Goal: Transaction & Acquisition: Book appointment/travel/reservation

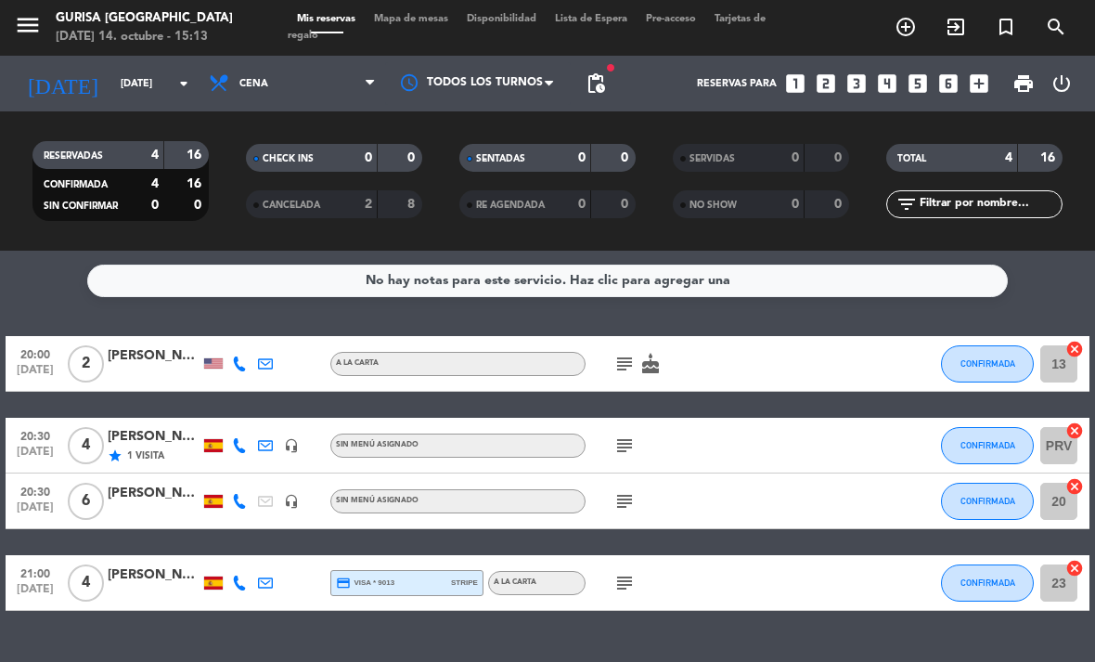
click at [26, 31] on icon "menu" at bounding box center [28, 25] width 28 height 28
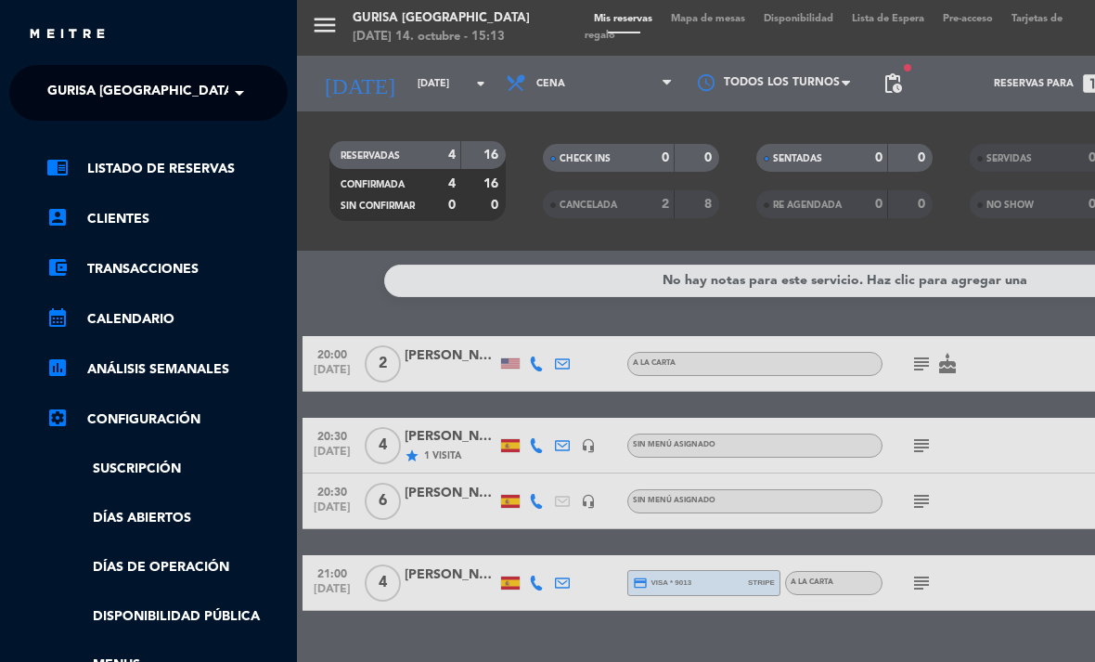
click at [24, 152] on div "chrome_reader_mode Listado de Reservas account_box Clientes account_balance_wal…" at bounding box center [148, 475] width 306 height 709
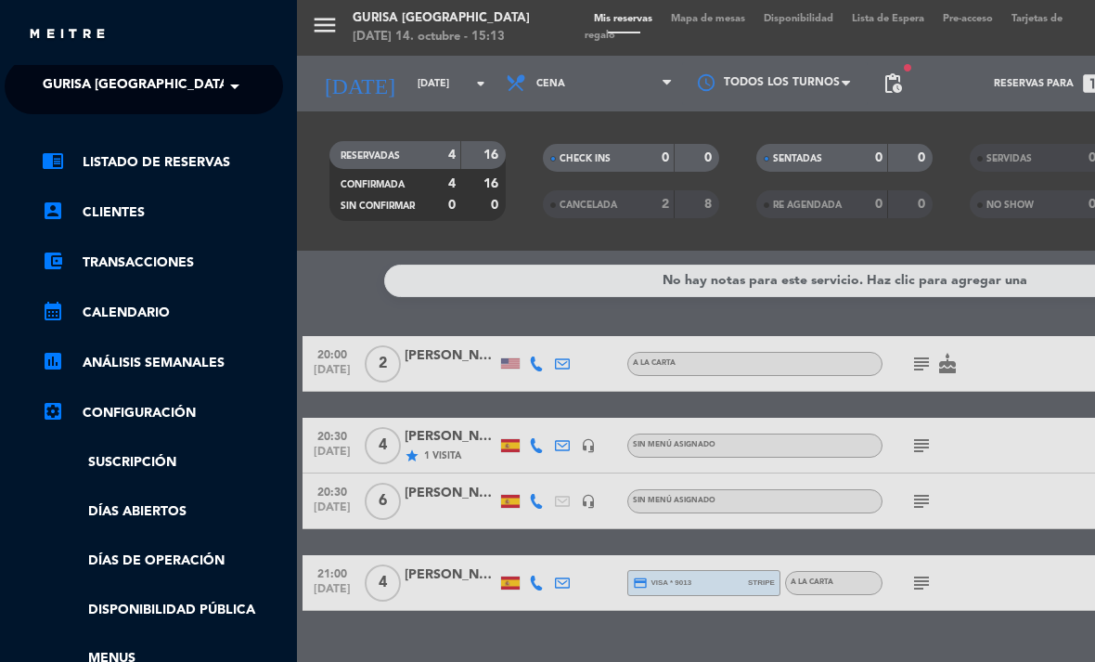
scroll to position [7, 5]
click at [340, 621] on div "menu Gurisa [GEOGRAPHIC_DATA] [DATE] 14. octubre - 15:13 Mis reservas Mapa de m…" at bounding box center [844, 331] width 1095 height 662
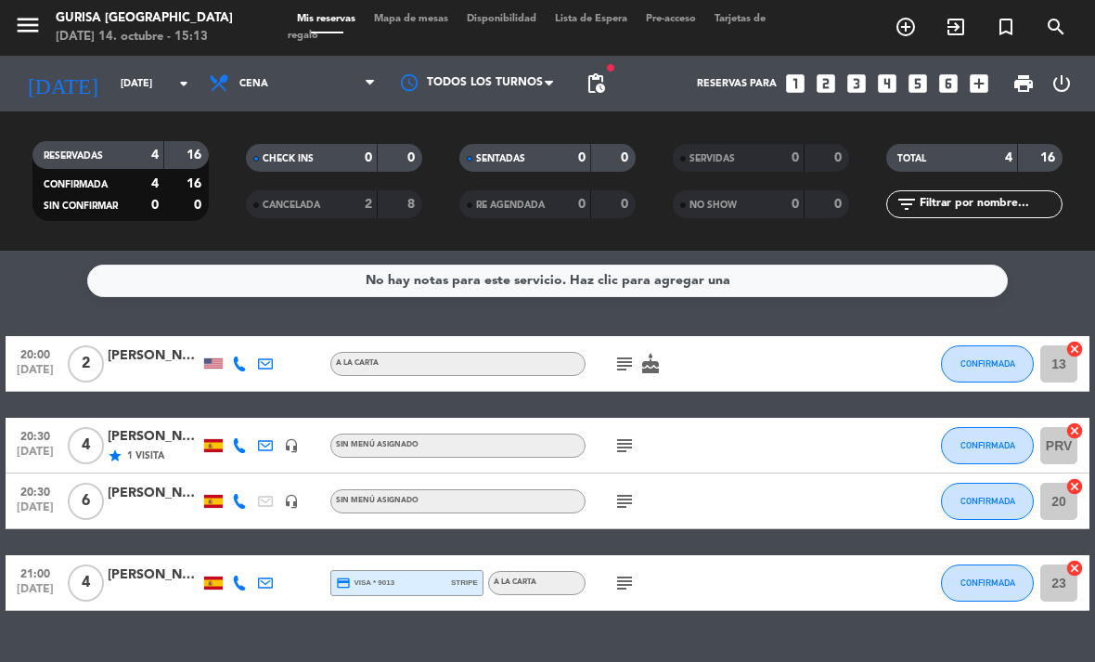
scroll to position [0, 0]
click at [899, 24] on icon "add_circle_outline" at bounding box center [906, 27] width 22 height 22
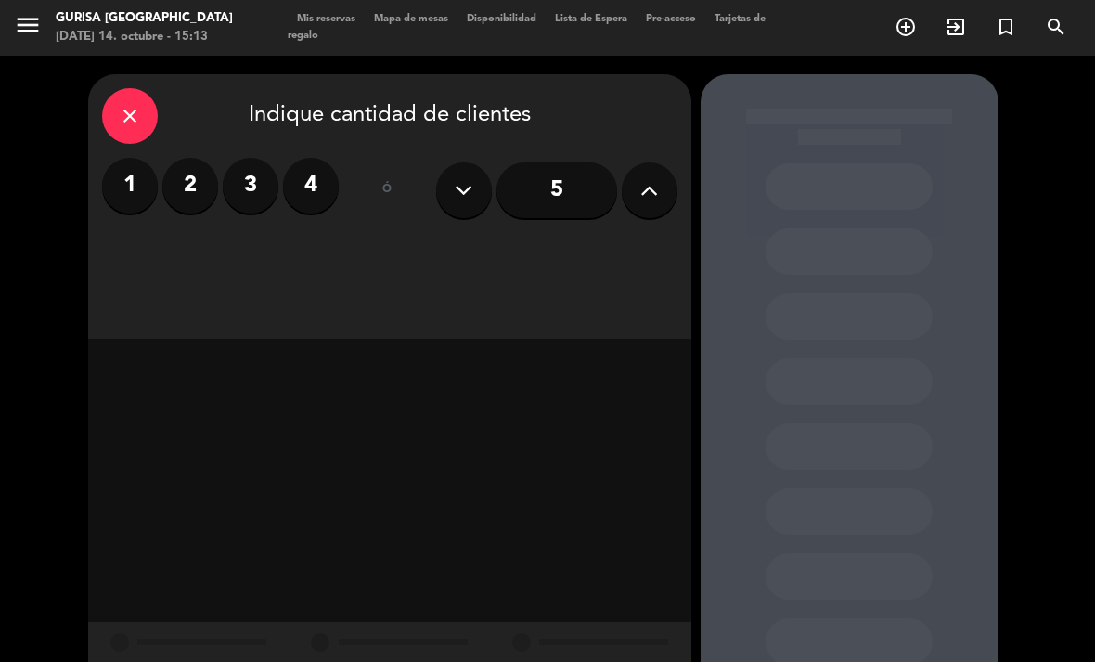
click at [193, 190] on label "2" at bounding box center [190, 186] width 56 height 56
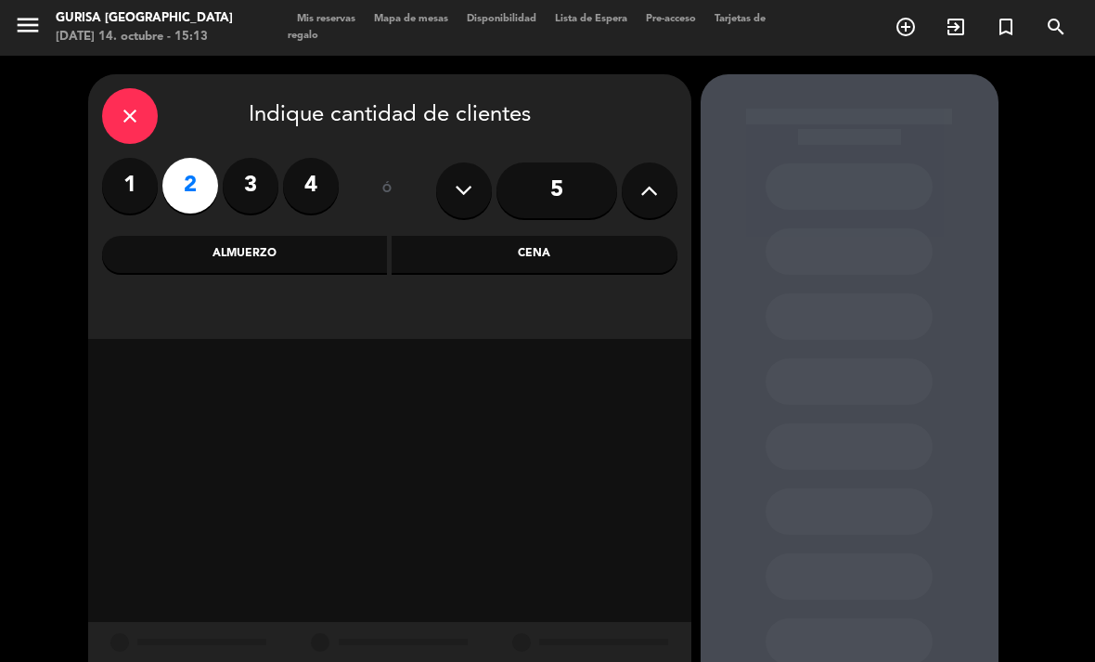
click at [330, 265] on div "Almuerzo" at bounding box center [245, 254] width 286 height 37
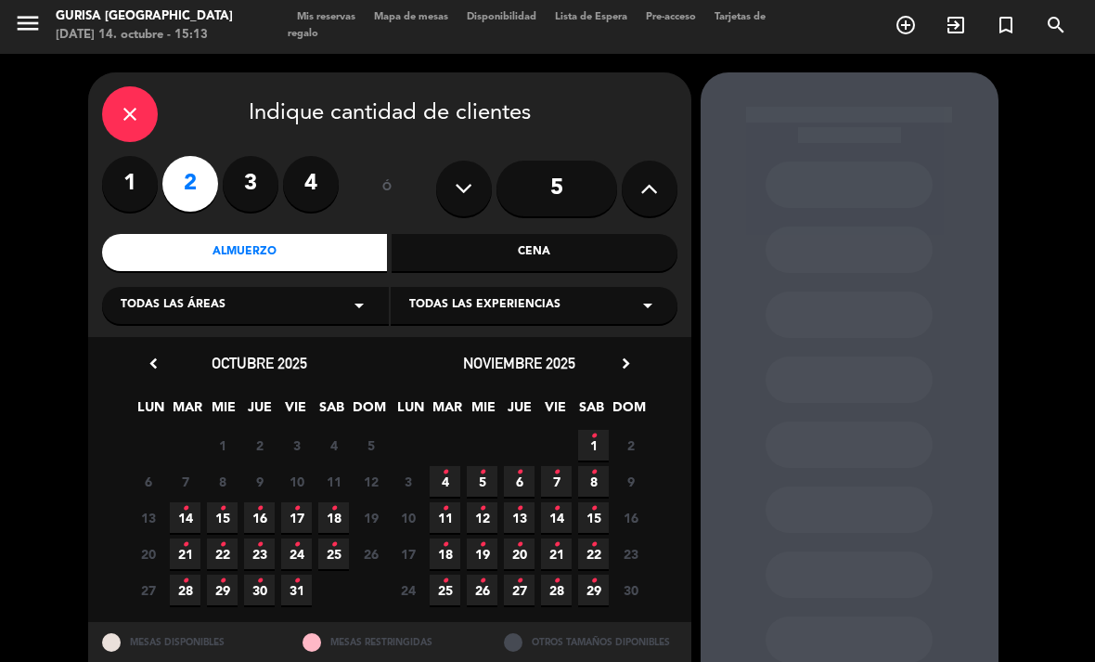
scroll to position [1, 0]
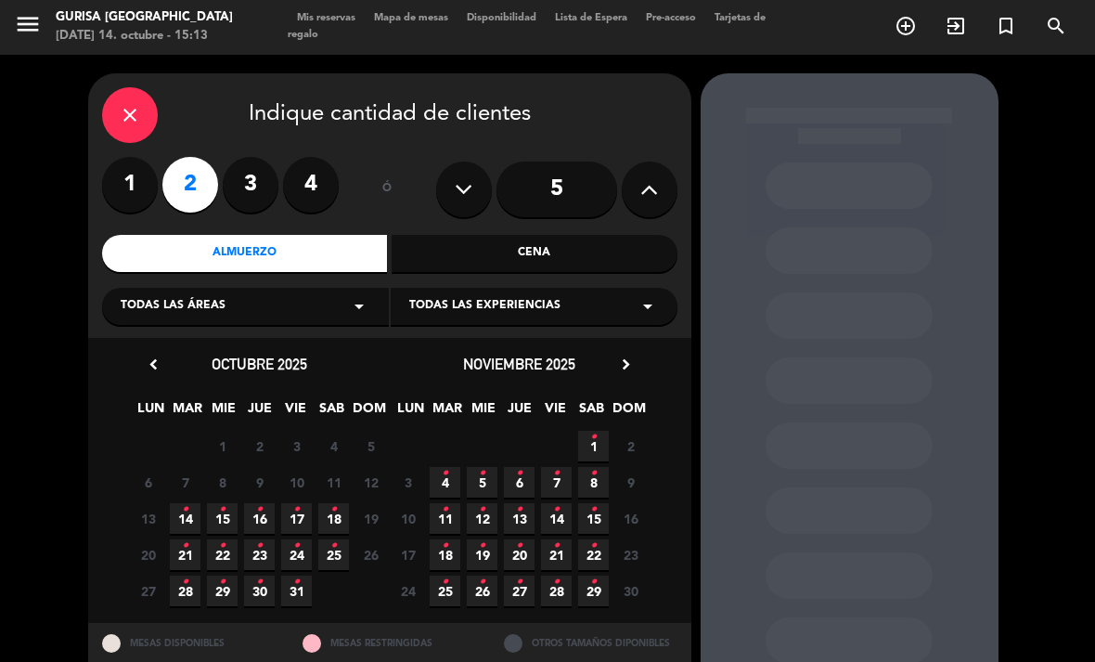
click at [192, 515] on span "14 •" at bounding box center [185, 518] width 31 height 31
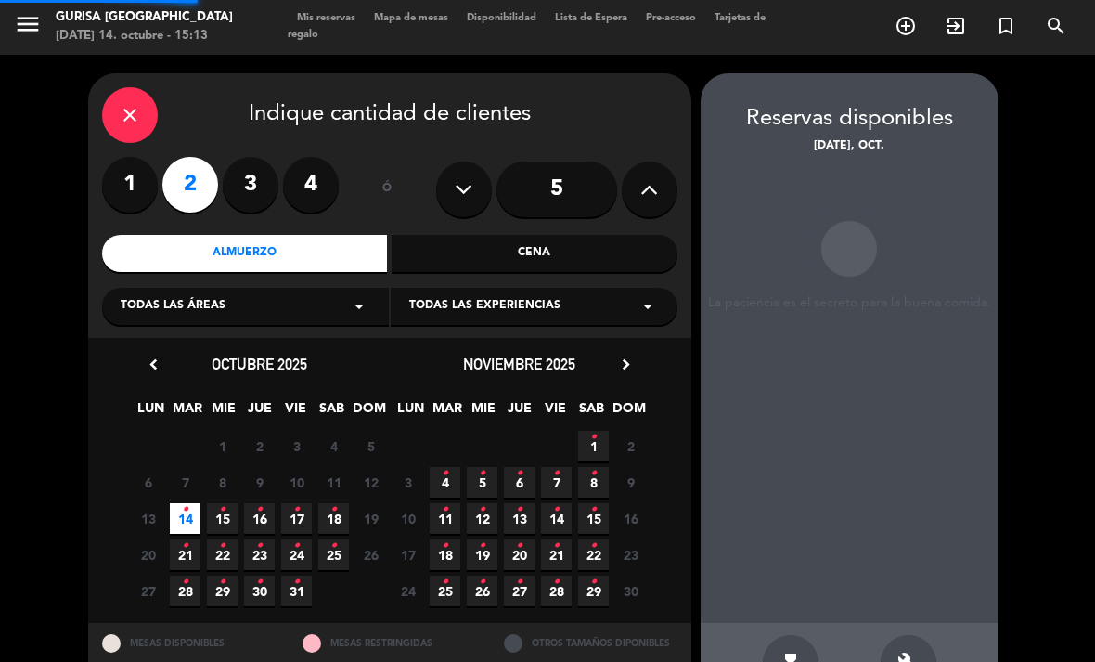
scroll to position [59, 0]
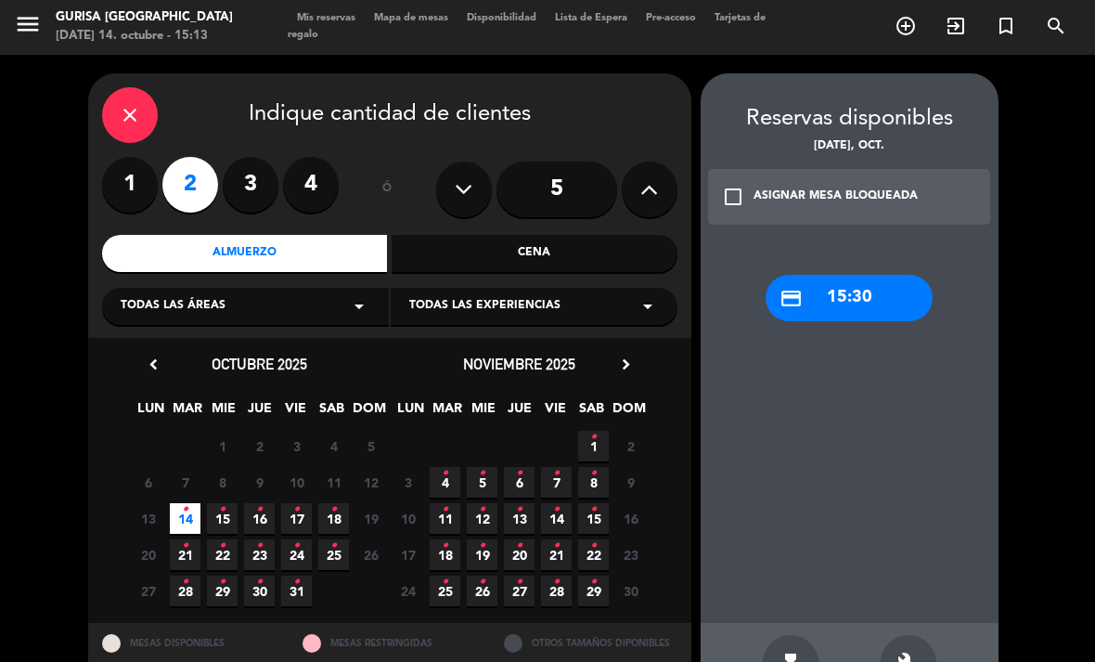
click at [862, 275] on div "credit_card 15:30" at bounding box center [849, 298] width 167 height 46
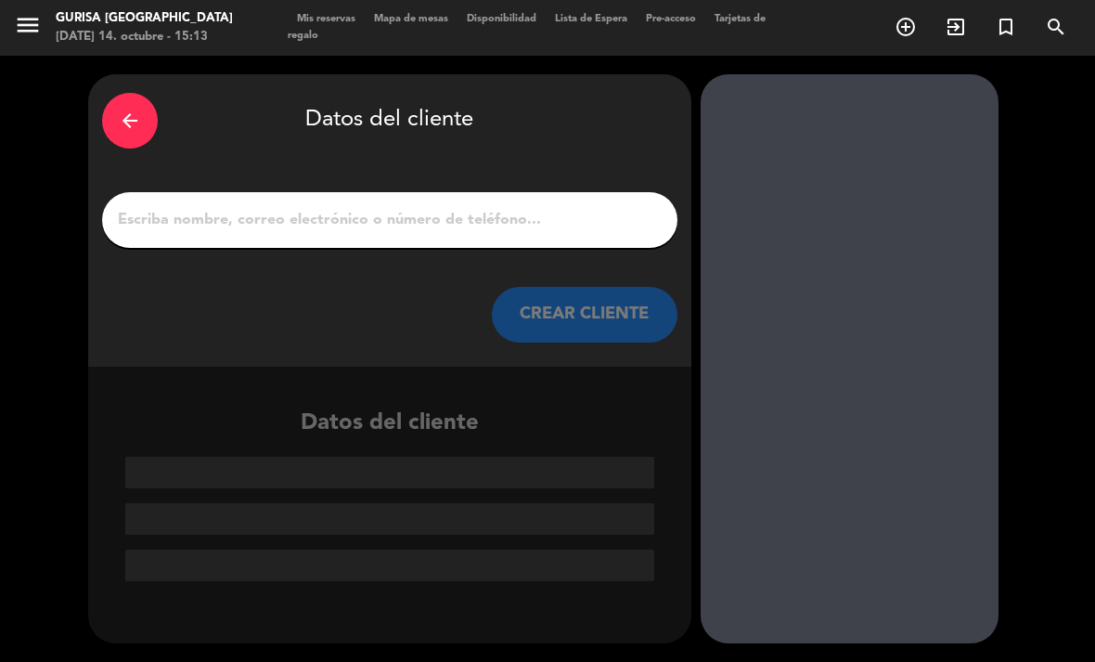
click at [517, 207] on input "1" at bounding box center [390, 220] width 548 height 26
type input "A"
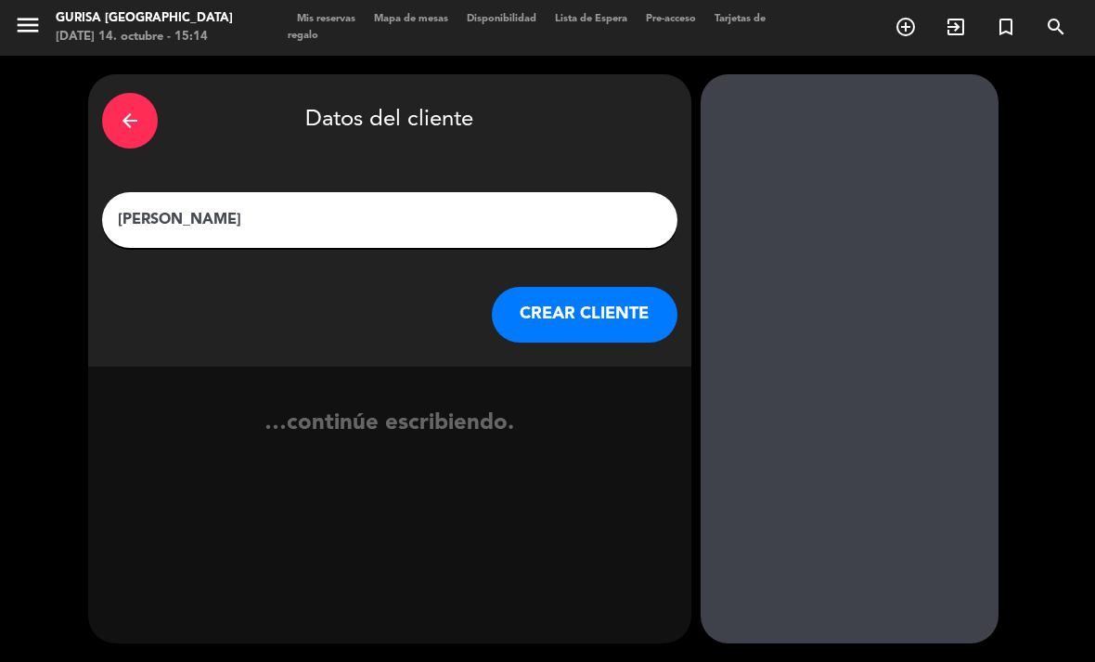
type input "[PERSON_NAME]"
click at [641, 287] on button "CREAR CLIENTE" at bounding box center [585, 315] width 186 height 56
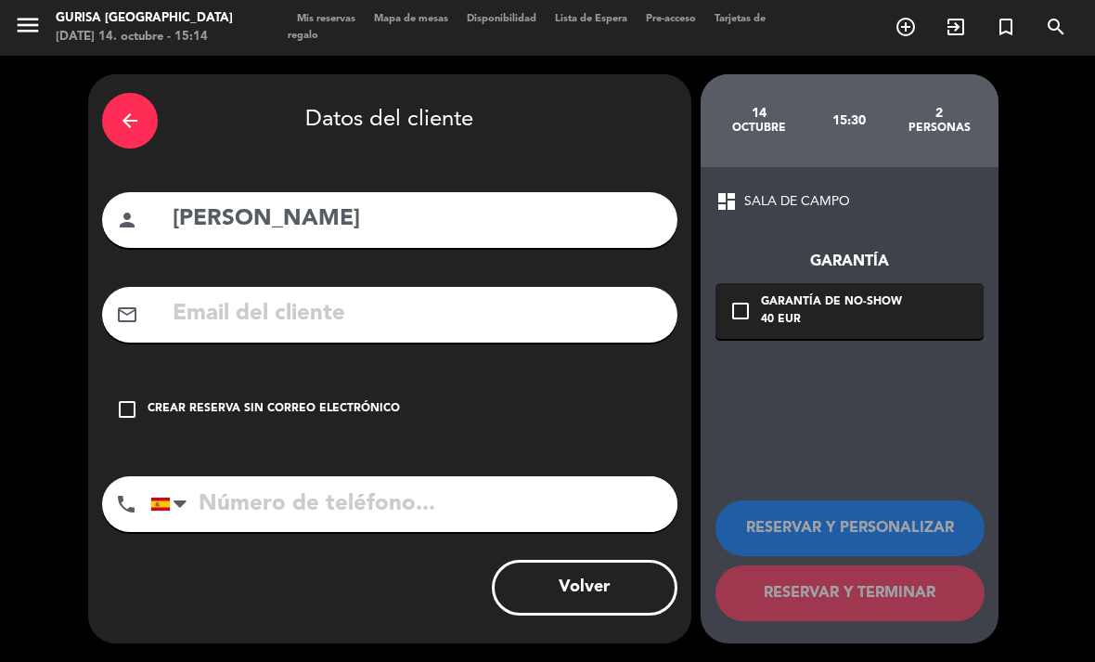
click at [569, 295] on input "text" at bounding box center [417, 314] width 493 height 38
click at [593, 295] on input "text" at bounding box center [417, 314] width 493 height 38
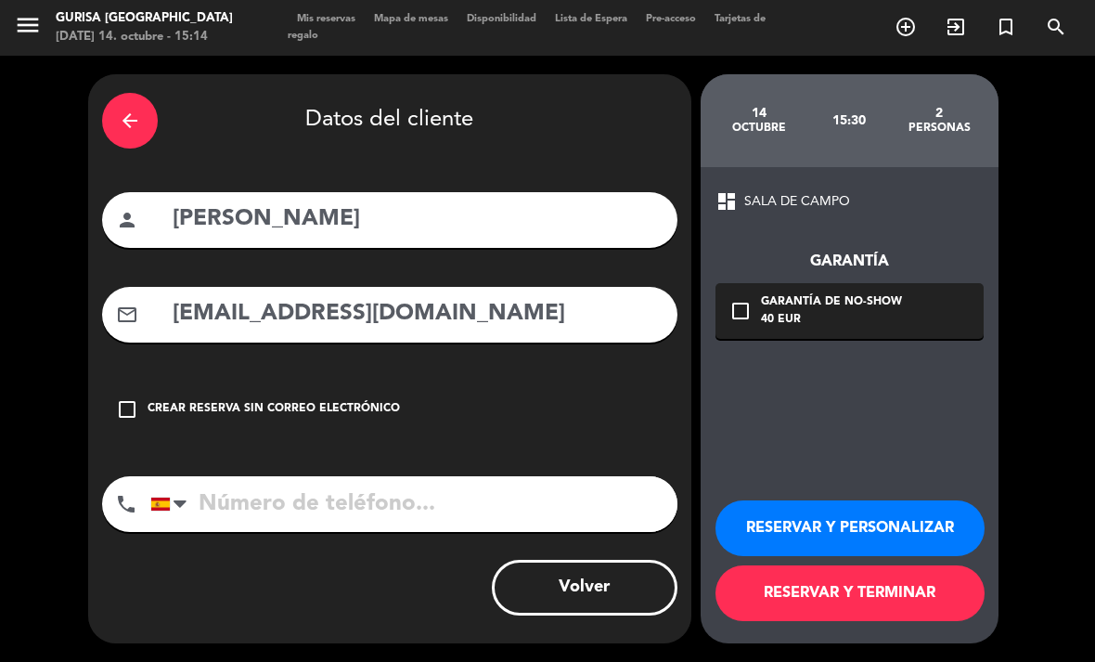
type input "[EMAIL_ADDRESS][DOMAIN_NAME]"
click at [443, 476] on input "tel" at bounding box center [413, 504] width 527 height 56
type input "636891899"
click at [922, 516] on button "RESERVAR Y PERSONALIZAR" at bounding box center [850, 528] width 269 height 56
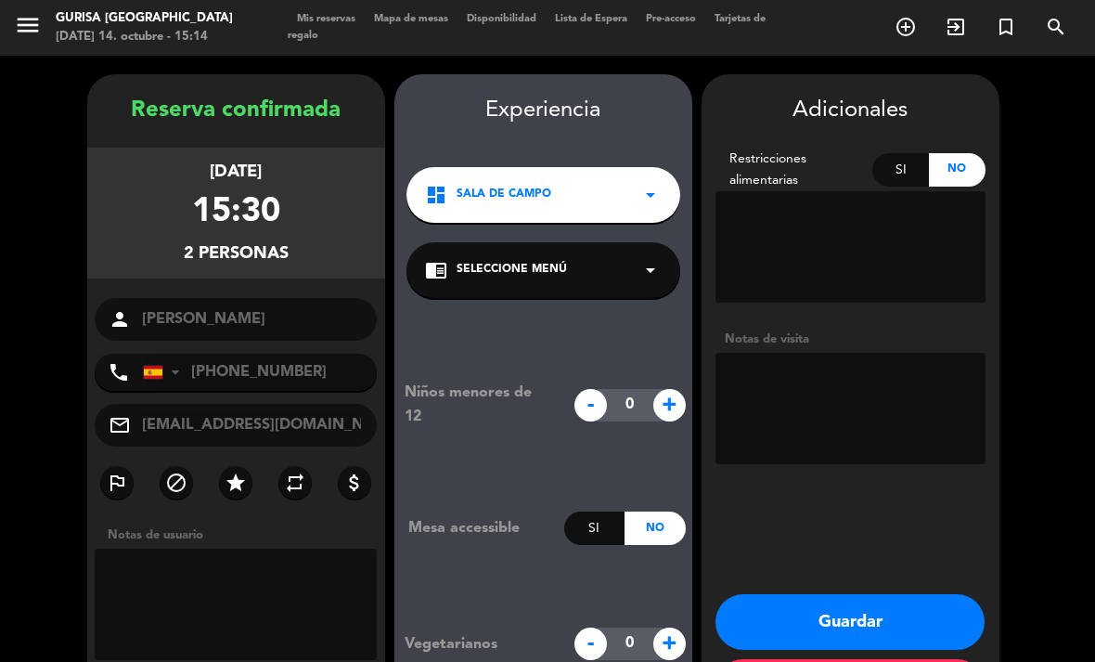
click at [289, 549] on textarea at bounding box center [236, 604] width 283 height 111
click at [803, 353] on textarea at bounding box center [851, 408] width 270 height 111
type textarea "Viene con carrito de bebé"
click at [283, 549] on textarea at bounding box center [236, 604] width 283 height 111
type textarea "viene con carrito de bebé"
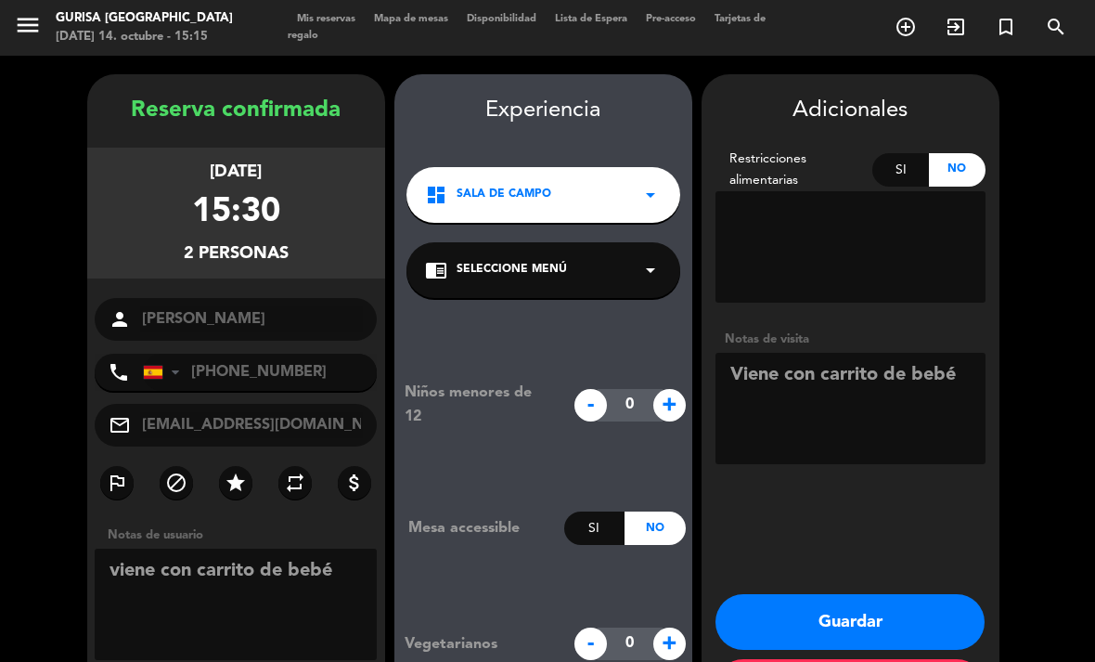
click at [924, 594] on button "Guardar" at bounding box center [850, 622] width 269 height 56
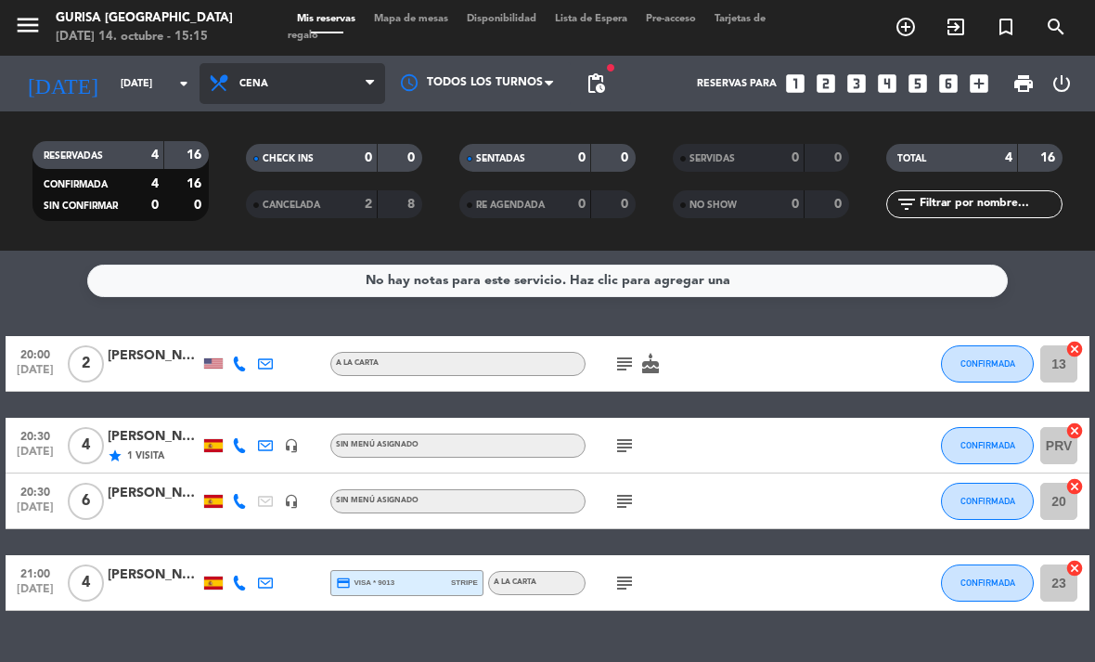
click at [344, 87] on span "Cena" at bounding box center [293, 83] width 186 height 41
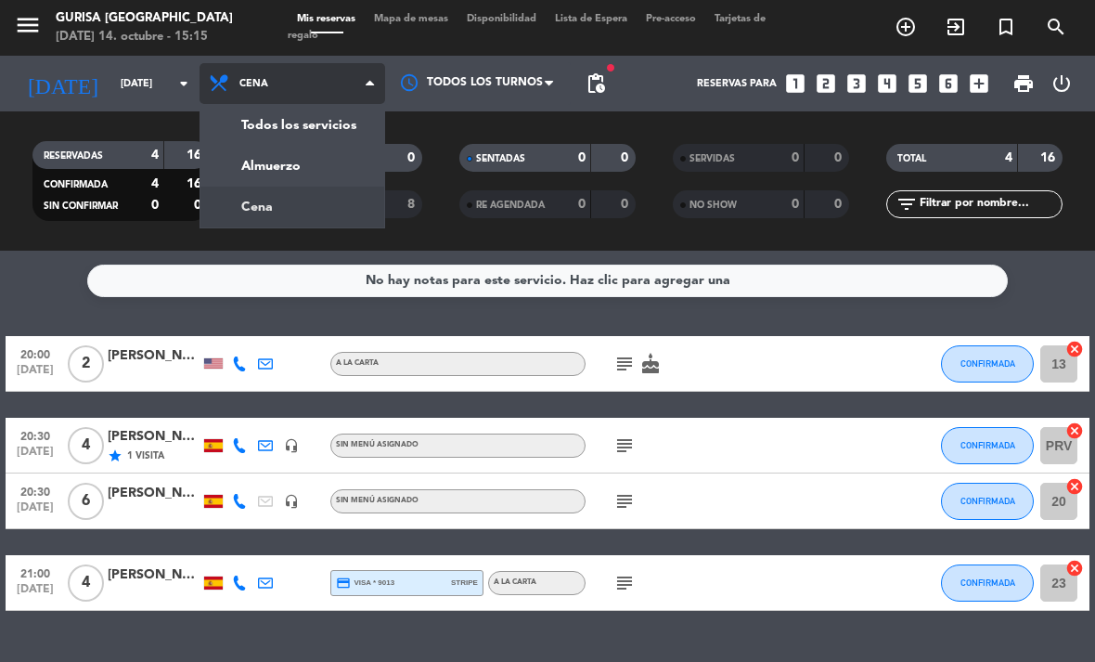
click at [295, 171] on div "menu Gurisa [GEOGRAPHIC_DATA] [DATE] 14. octubre - 15:15 Mis reservas Mapa de m…" at bounding box center [547, 125] width 1095 height 251
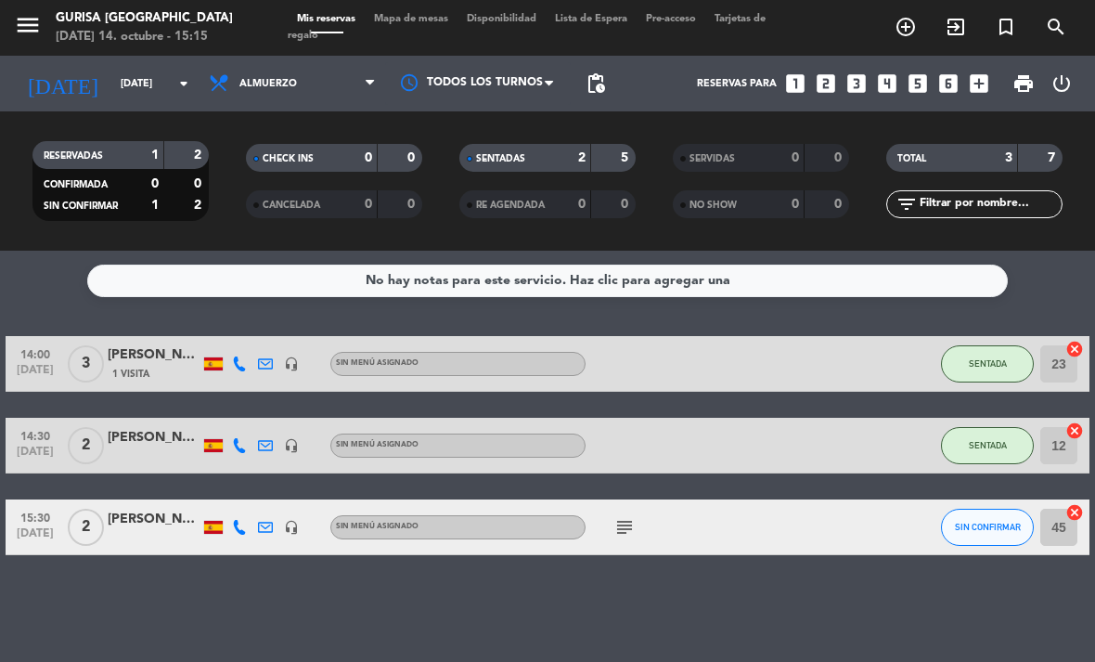
click at [428, 15] on span "Mapa de mesas" at bounding box center [411, 19] width 93 height 10
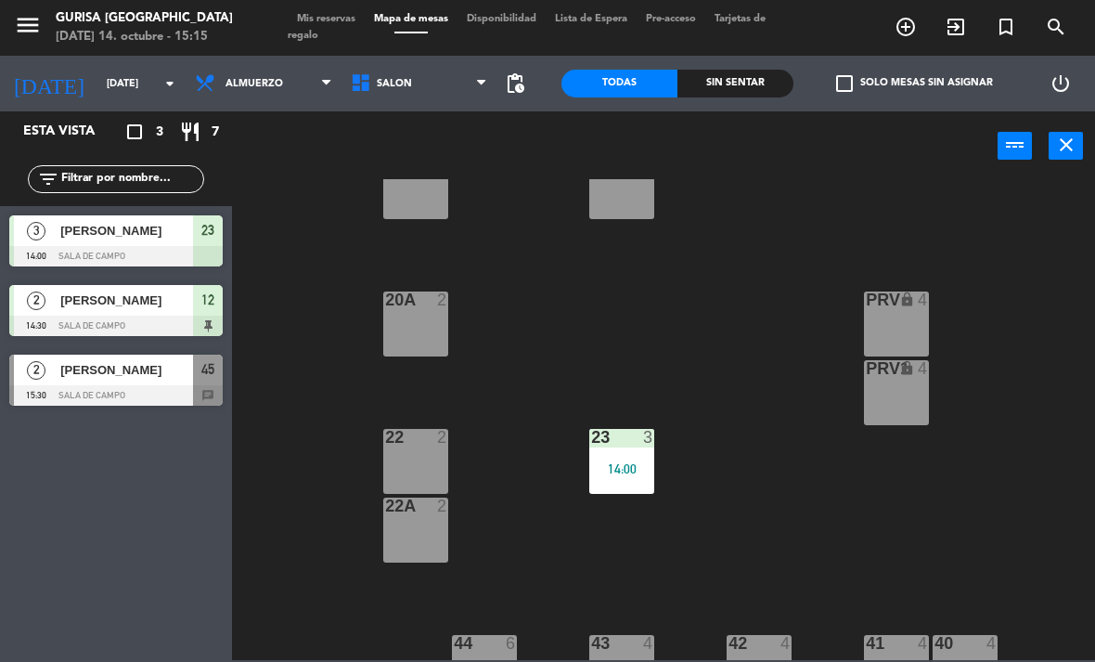
scroll to position [331, 0]
click at [1060, 149] on icon "close" at bounding box center [1066, 145] width 22 height 22
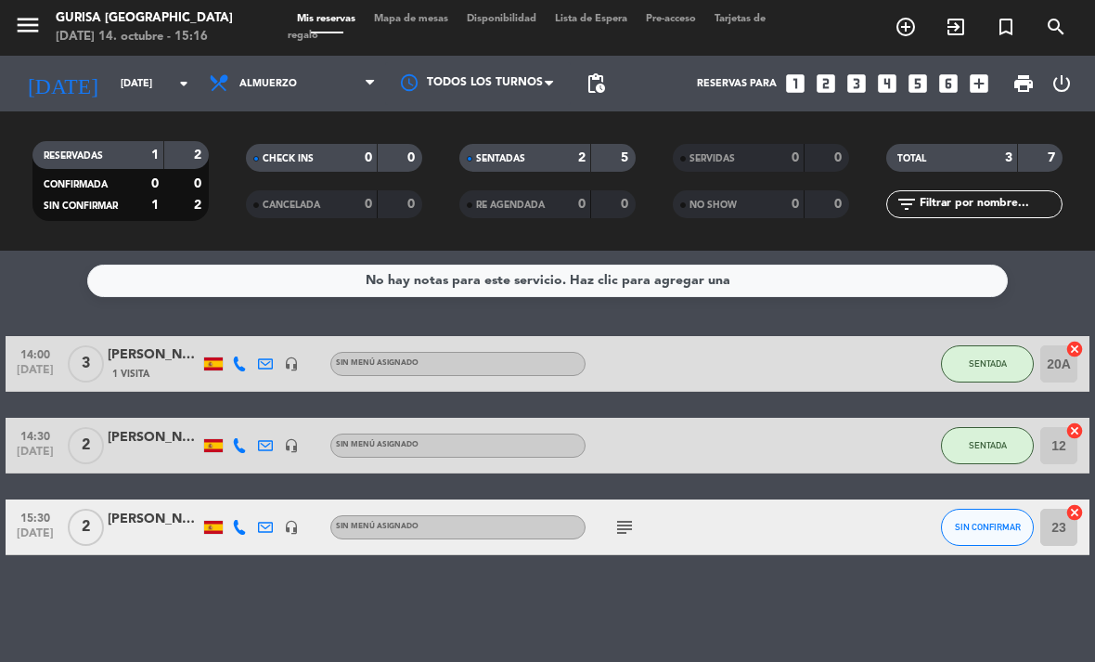
click at [974, 531] on span "SIN CONFIRMAR" at bounding box center [988, 527] width 66 height 10
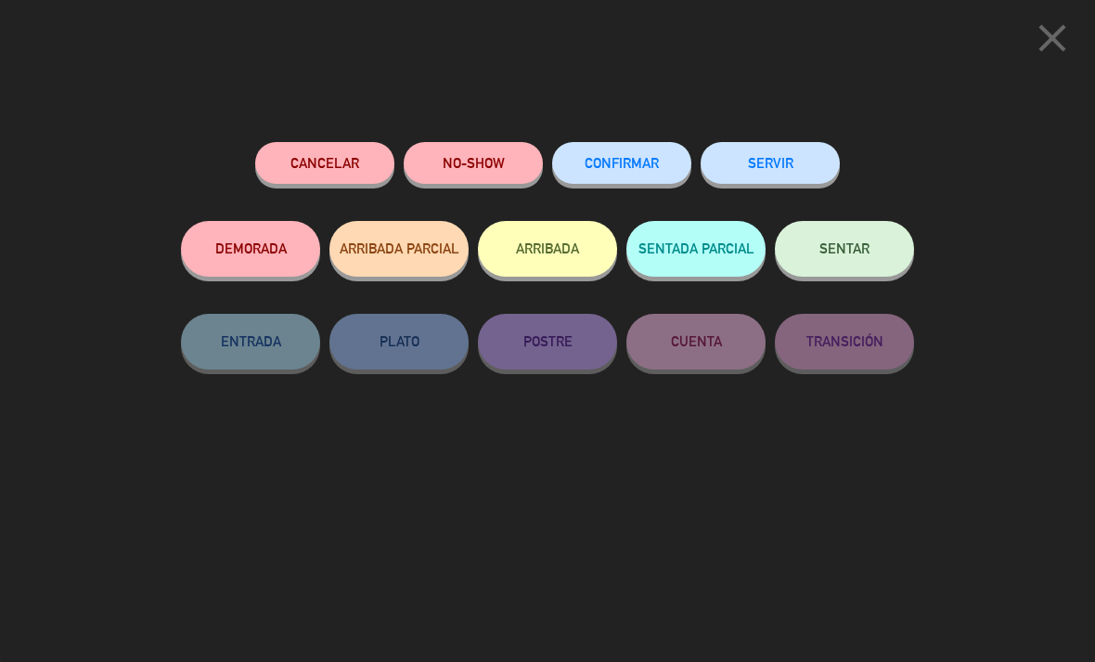
click at [654, 154] on button "CONFIRMAR" at bounding box center [621, 163] width 139 height 42
